Goal: Check status: Check status

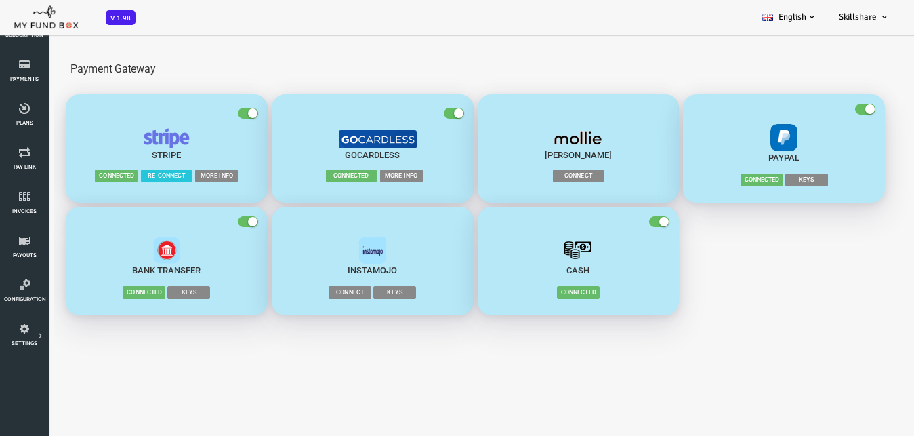
click at [773, 177] on span "Keys" at bounding box center [770, 179] width 43 height 13
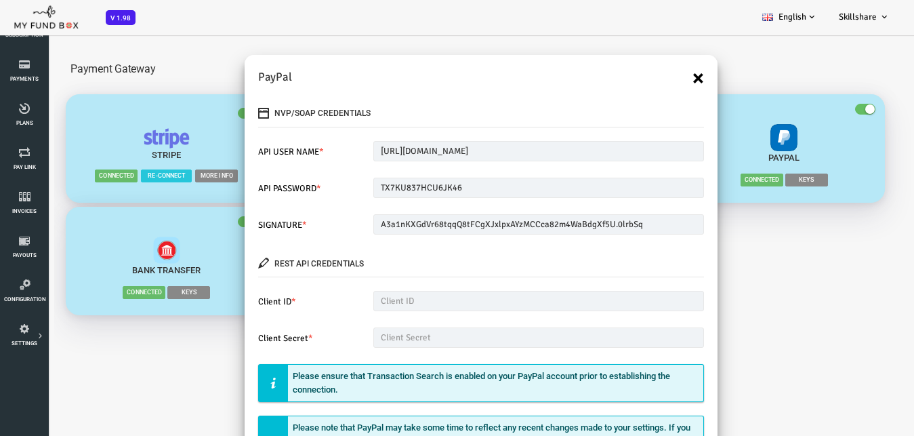
click at [656, 80] on button "×" at bounding box center [662, 78] width 12 height 22
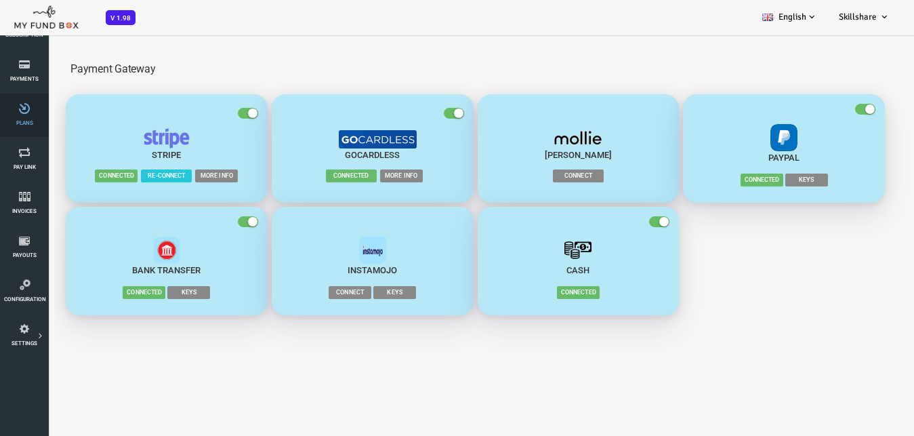
click at [32, 108] on icon at bounding box center [24, 108] width 41 height 11
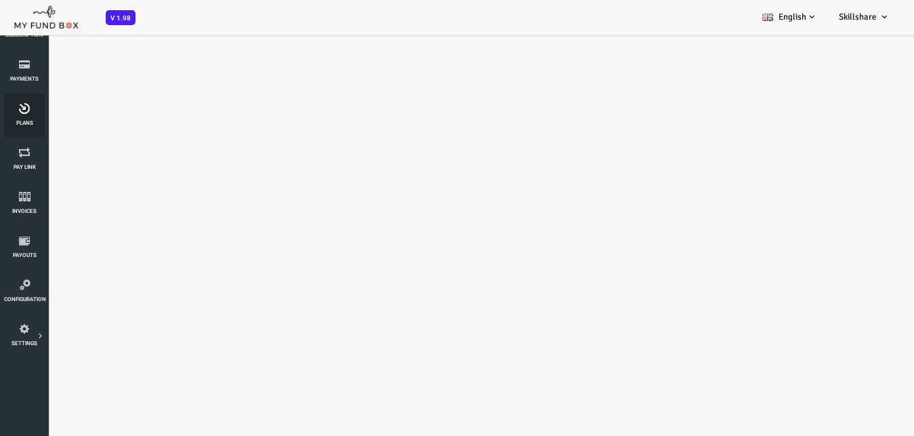
select select "100"
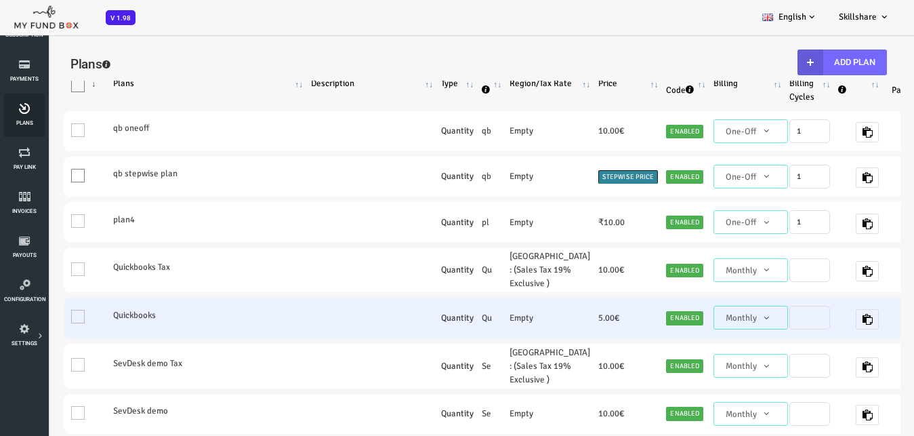
scroll to position [183, 0]
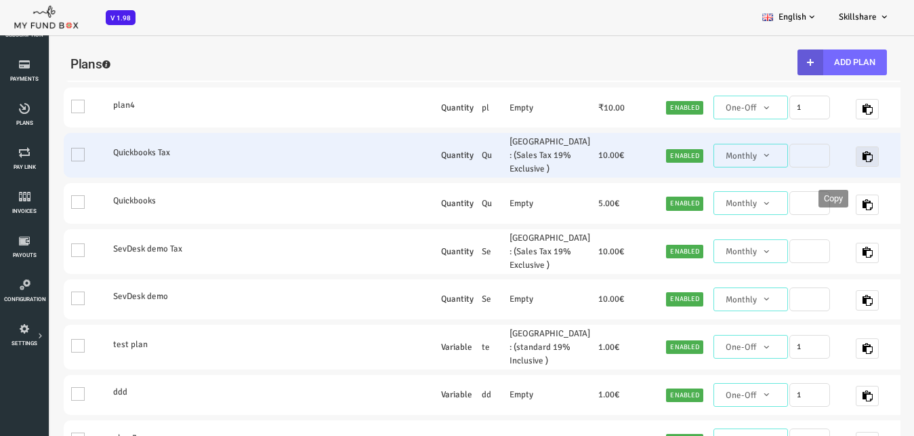
click at [825, 162] on icon "button" at bounding box center [830, 156] width 11 height 11
